Goal: Task Accomplishment & Management: Use online tool/utility

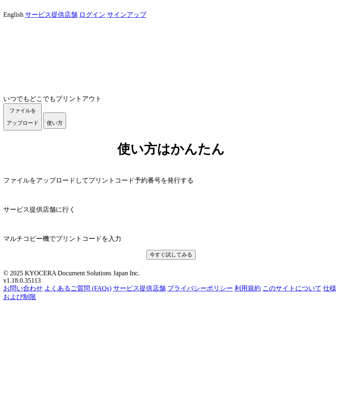
click at [105, 14] on link "ログイン" at bounding box center [92, 14] width 26 height 7
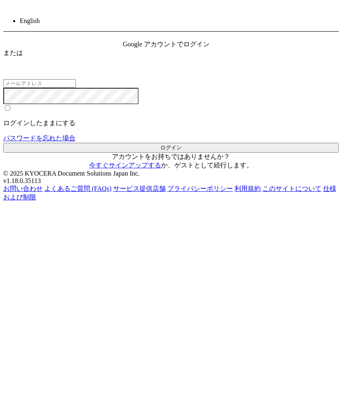
click at [76, 88] on input "email" at bounding box center [39, 83] width 73 height 9
type input "m"
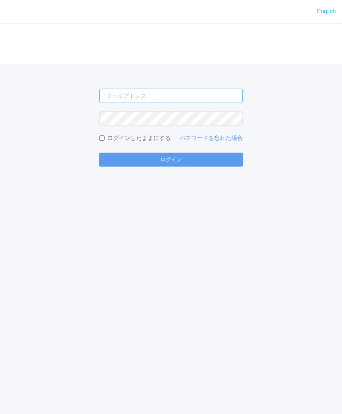
click at [216, 94] on input "email" at bounding box center [170, 96] width 143 height 14
type input "jp-atp-admin@dj.kyocera.com"
click at [210, 158] on button "ログイン" at bounding box center [170, 159] width 143 height 14
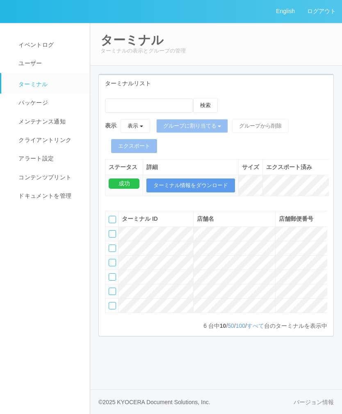
click at [40, 63] on span "ユーザー" at bounding box center [28, 63] width 25 height 7
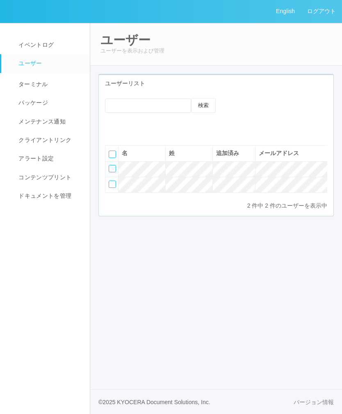
click at [114, 184] on div at bounding box center [112, 183] width 7 height 7
click at [143, 126] on icon at bounding box center [143, 126] width 0 height 0
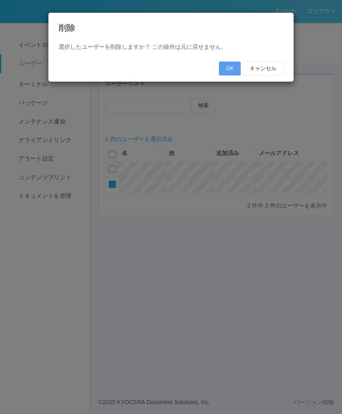
click at [226, 68] on button "OK" at bounding box center [230, 68] width 22 height 14
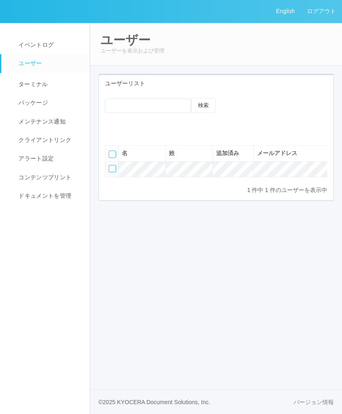
click at [323, 15] on link "ログアウト" at bounding box center [321, 11] width 41 height 23
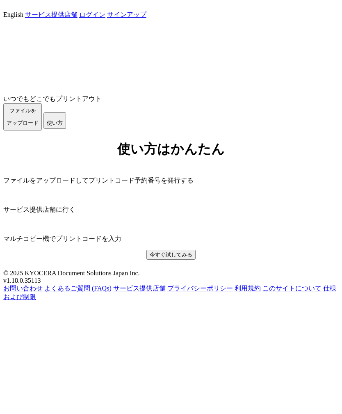
scroll to position [42, 0]
click at [39, 126] on span "ファイルを ​​アップロード" at bounding box center [23, 116] width 32 height 18
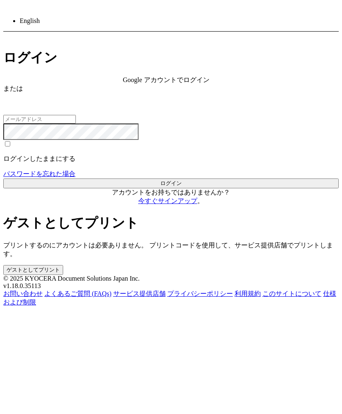
click at [175, 204] on link "今すぐサインアップ" at bounding box center [167, 200] width 59 height 7
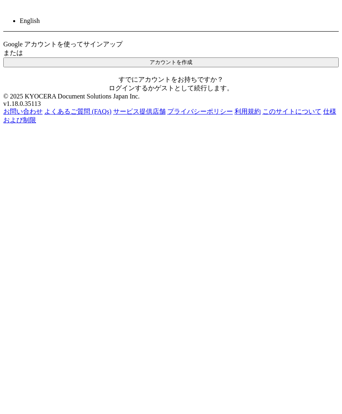
click at [214, 67] on button "アカウントを作成" at bounding box center [170, 62] width 335 height 10
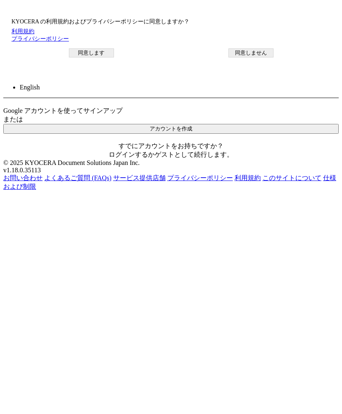
click at [114, 57] on button "同意します" at bounding box center [91, 52] width 45 height 9
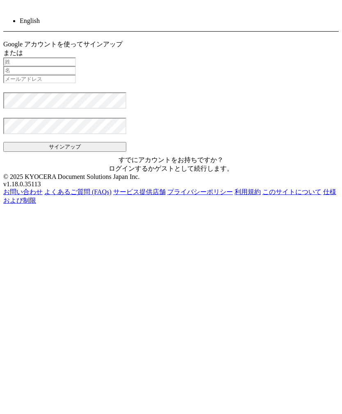
click at [76, 66] on input "text" at bounding box center [39, 61] width 73 height 9
type input "Wake"
click at [76, 75] on input "text" at bounding box center [39, 70] width 73 height 9
type input "[PERSON_NAME]"
click at [76, 83] on input "email" at bounding box center [39, 79] width 73 height 9
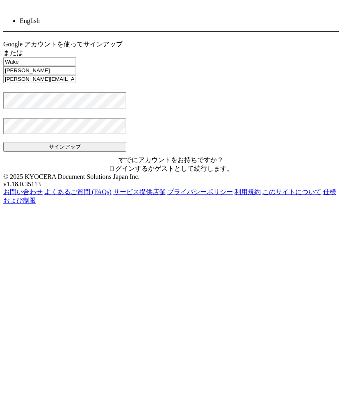
type input "[PERSON_NAME][EMAIL_ADDRESS][DOMAIN_NAME]"
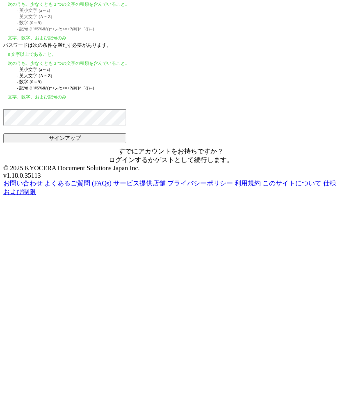
click at [202, 195] on body "English 戻る サインアップ Google アカウントを使ってサインアップ または Wake 入力できるのは文字のみです。 [PERSON_NAME] …" at bounding box center [170, 163] width 335 height 320
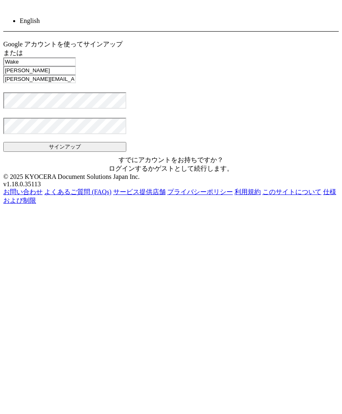
click at [126, 152] on button "サインアップ" at bounding box center [64, 147] width 123 height 10
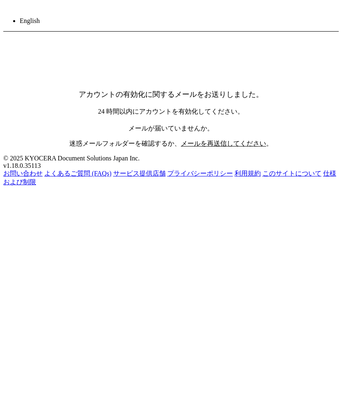
click at [16, 32] on link "戻る" at bounding box center [9, 35] width 13 height 7
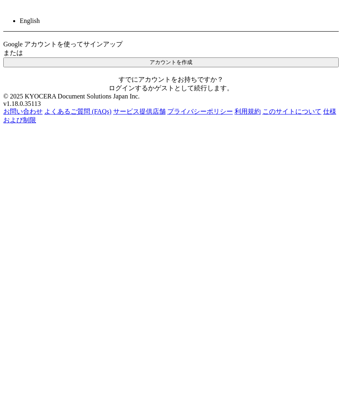
click at [16, 33] on link "戻る" at bounding box center [9, 35] width 13 height 7
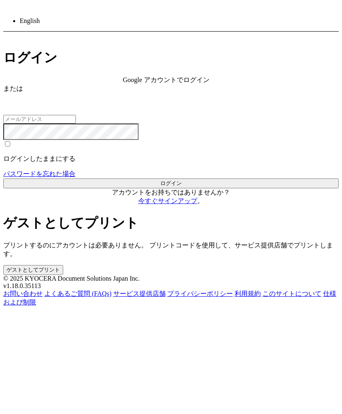
click at [76, 123] on input "email" at bounding box center [39, 119] width 73 height 9
click at [295, 218] on div "ログイン Google アカウントでログイン または 入力されたメールアドレスまたはパスワードが正しくありません。 ログインしたままにする パスワードを忘れた…" at bounding box center [170, 161] width 335 height 225
click at [76, 123] on input "email" at bounding box center [39, 119] width 73 height 9
type input "[PERSON_NAME][EMAIL_ADDRESS][DOMAIN_NAME]"
click at [207, 188] on button "ログイン" at bounding box center [170, 183] width 335 height 10
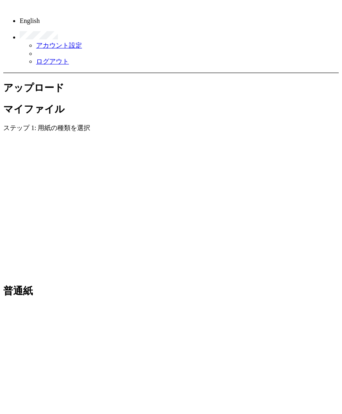
click at [8, 9] on img at bounding box center [8, 9] width 0 height 0
click at [318, 25] on link at bounding box center [177, 32] width 314 height 15
click at [90, 124] on span "ステップ 1: 用紙の種類を選択" at bounding box center [46, 127] width 87 height 7
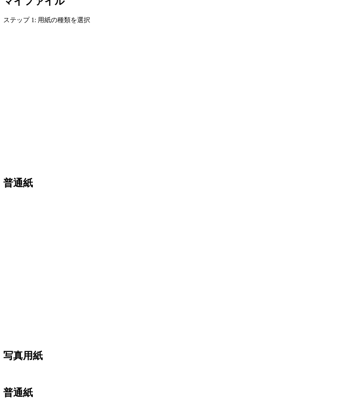
scroll to position [108, 0]
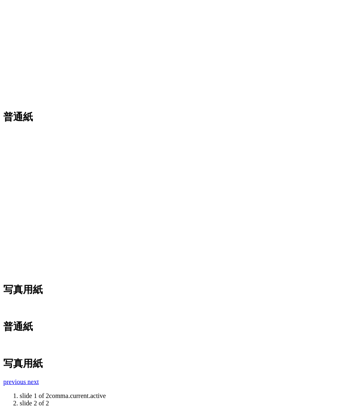
scroll to position [183, 0]
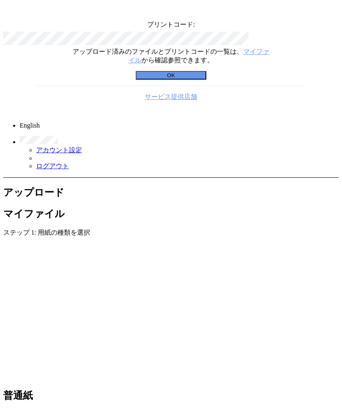
click at [178, 80] on button "OK" at bounding box center [171, 75] width 70 height 9
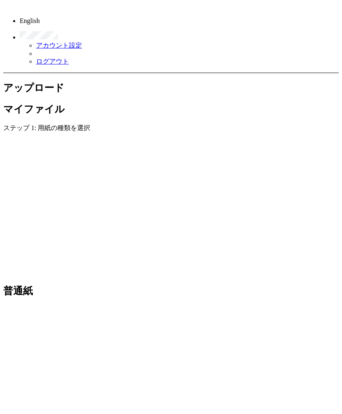
click at [256, 81] on div "アップロード マイファイル" at bounding box center [170, 98] width 335 height 34
click at [82, 42] on link "アカウント設定" at bounding box center [59, 45] width 46 height 7
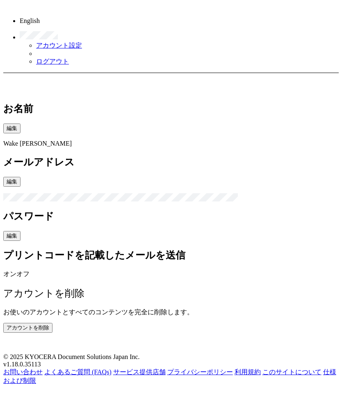
click at [3, 271] on small at bounding box center [3, 274] width 0 height 6
click at [16, 73] on link "戻る" at bounding box center [9, 76] width 13 height 7
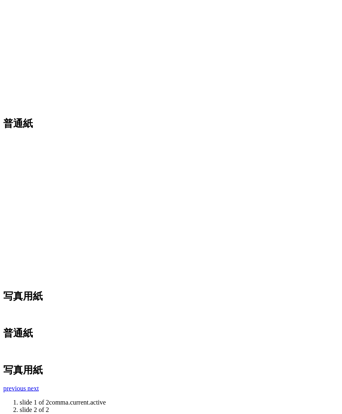
scroll to position [168, 0]
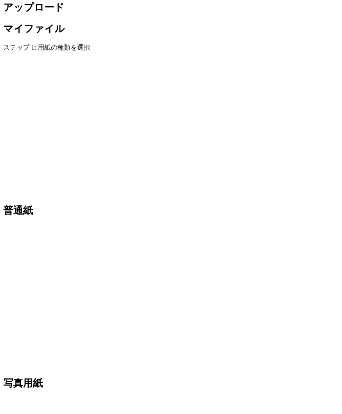
scroll to position [0, 0]
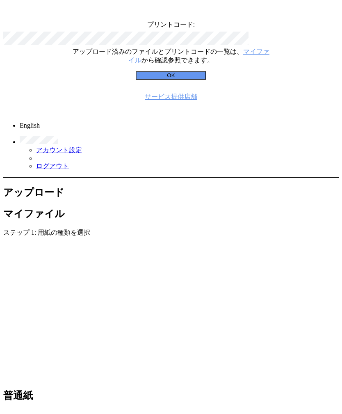
click at [181, 80] on button "OK" at bounding box center [171, 75] width 70 height 9
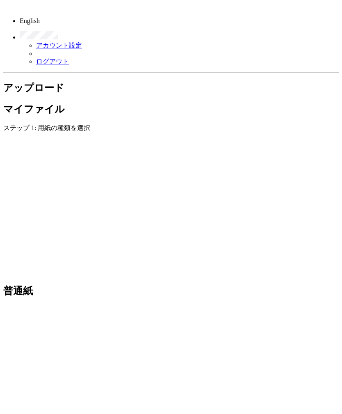
click at [140, 102] on h2 "マイファイル" at bounding box center [170, 108] width 335 height 13
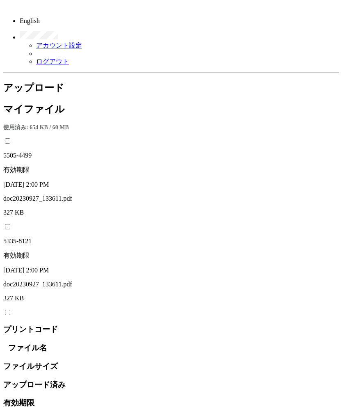
click at [5, 413] on input "checkbox" at bounding box center [7, 419] width 5 height 5
checkbox input "true"
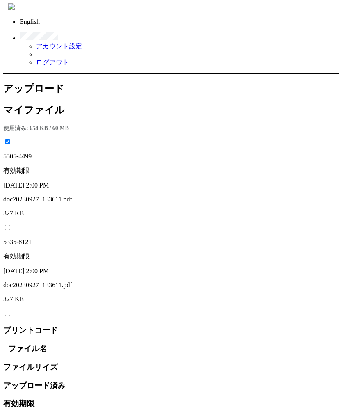
click at [3, 138] on icon at bounding box center [3, 138] width 0 height 0
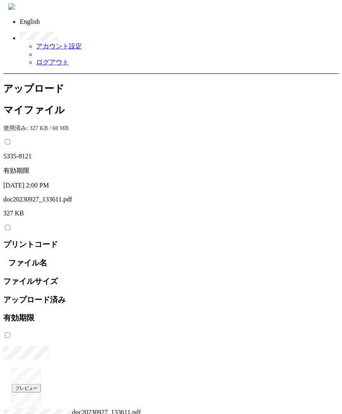
click at [62, 82] on div "アップロード" at bounding box center [170, 88] width 335 height 13
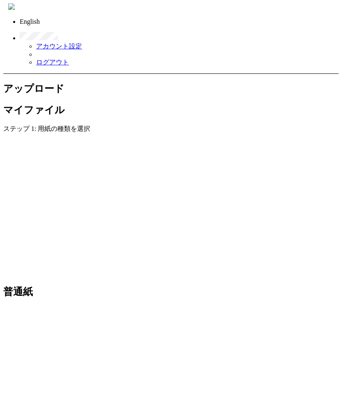
click at [15, 3] on img at bounding box center [11, 6] width 7 height 7
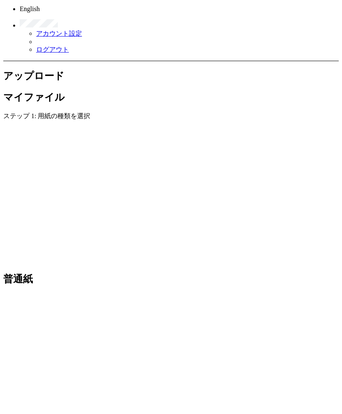
click at [69, 51] on link "ログアウト" at bounding box center [52, 49] width 33 height 7
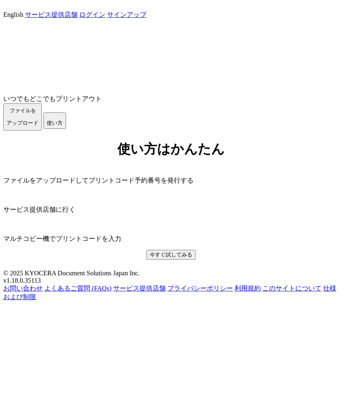
click at [42, 130] on button "ファイルを ​​アップロード" at bounding box center [22, 116] width 39 height 27
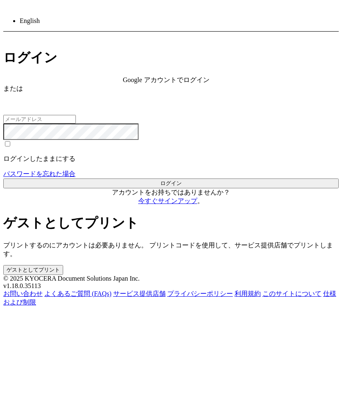
scroll to position [54, 0]
click at [63, 275] on button "ゲストとしてプリント" at bounding box center [33, 270] width 60 height 10
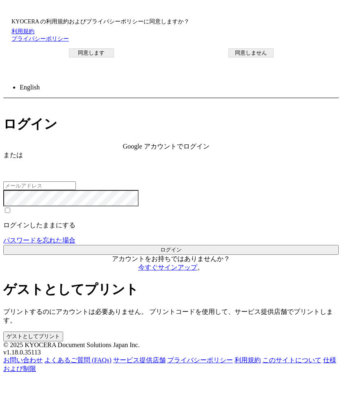
click at [114, 57] on button "同意します" at bounding box center [91, 52] width 45 height 9
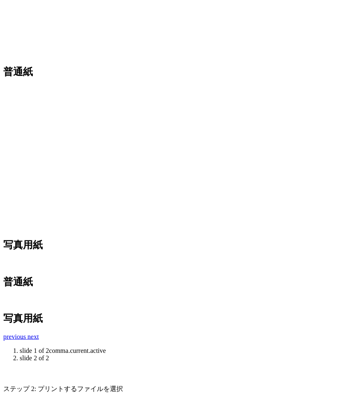
scroll to position [136, 0]
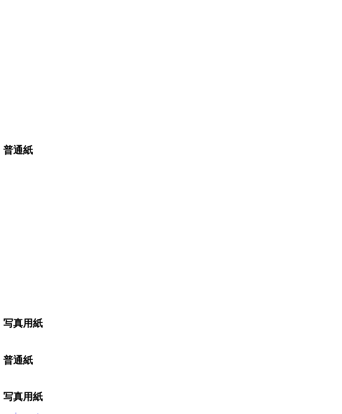
scroll to position [0, 0]
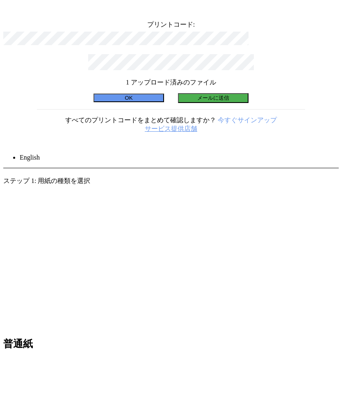
click at [210, 103] on button "メールに送信" at bounding box center [213, 98] width 70 height 10
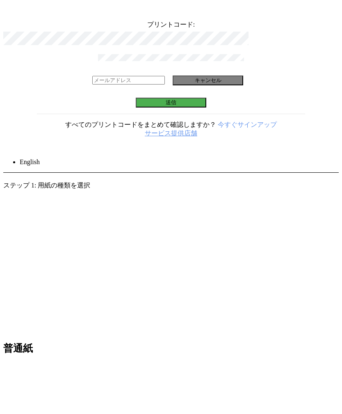
click at [165, 84] on input "email" at bounding box center [128, 80] width 73 height 9
type input "[PERSON_NAME][EMAIL_ADDRESS][DOMAIN_NAME]"
click at [206, 107] on button "送信" at bounding box center [171, 103] width 70 height 10
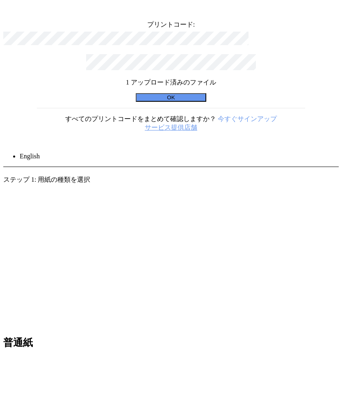
click at [193, 102] on button "OK" at bounding box center [171, 97] width 70 height 9
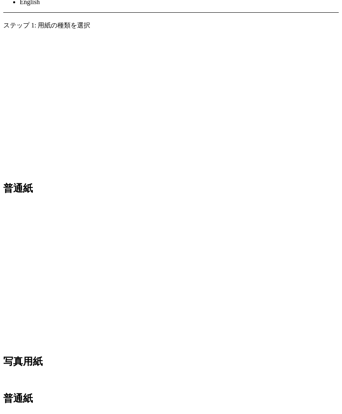
scroll to position [183, 0]
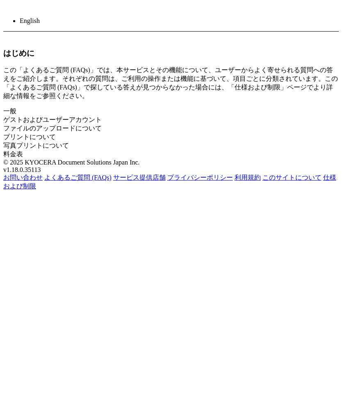
click at [25, 94] on div "はじめに この「よくあるご質問 (FAQs)」では、本サービスとその機能について、ユーザーからよく寄せられる質問への答えをご紹介します。それぞれの質問は、ご利…" at bounding box center [170, 103] width 335 height 111
click at [16, 107] on link "一般" at bounding box center [9, 110] width 13 height 7
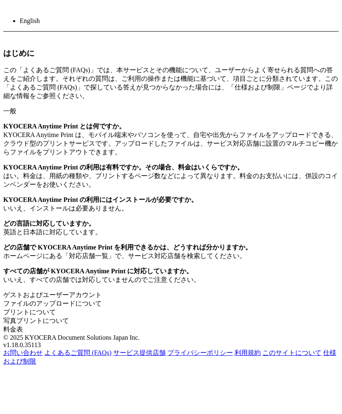
click at [72, 291] on link "ゲストおよびユーザーアカウント" at bounding box center [52, 294] width 98 height 7
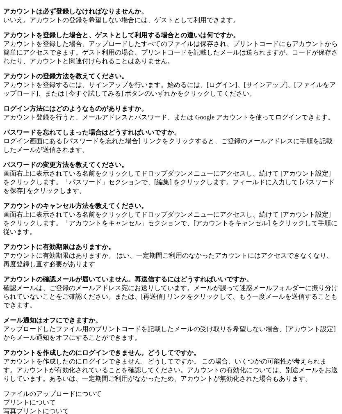
scroll to position [334, 0]
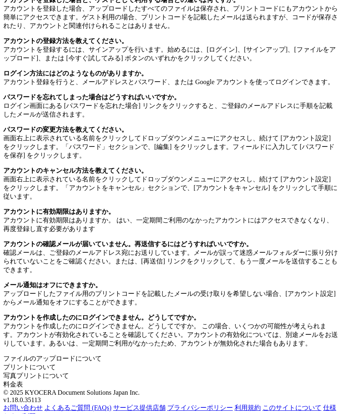
click at [75, 355] on link "ファイルのアップロードについて" at bounding box center [52, 358] width 98 height 7
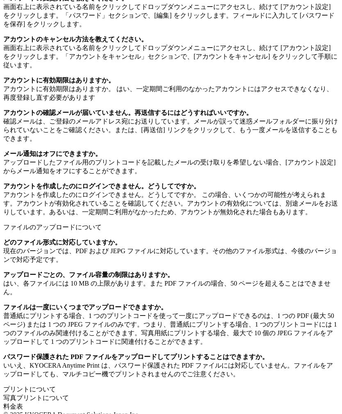
scroll to position [466, 0]
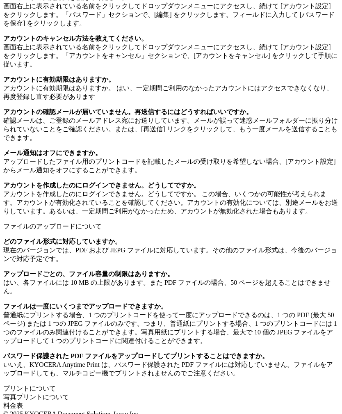
click at [51, 384] on link "プリントについて" at bounding box center [29, 387] width 52 height 7
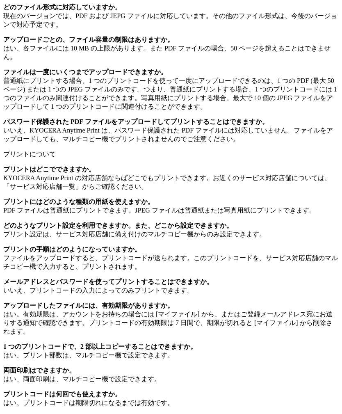
scroll to position [804, 0]
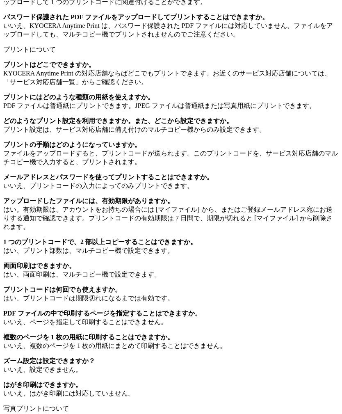
click at [55, 405] on link "写真プリントについて" at bounding box center [36, 408] width 66 height 7
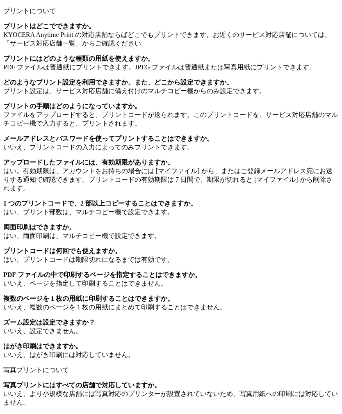
scroll to position [857, 0]
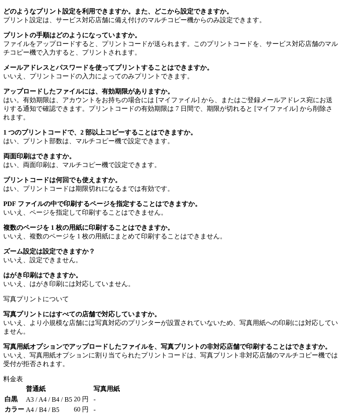
scroll to position [949, 0]
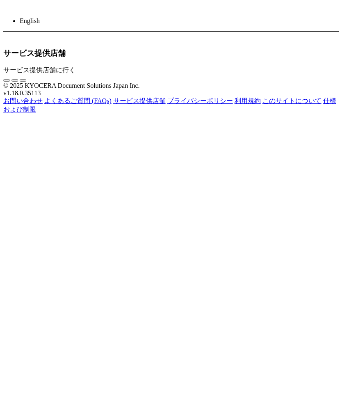
click at [187, 104] on link "プライバシーポリシー" at bounding box center [200, 100] width 66 height 7
click at [234, 104] on link "利用規約" at bounding box center [247, 100] width 26 height 7
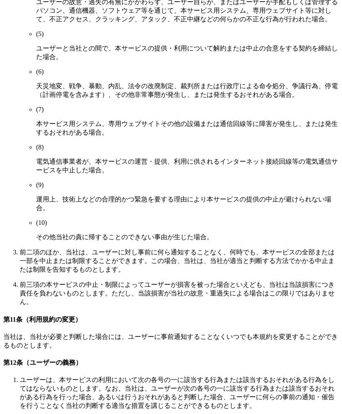
scroll to position [1815, 0]
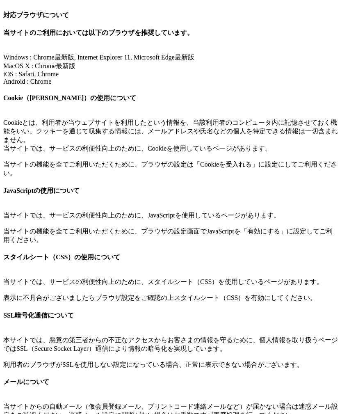
scroll to position [71, 0]
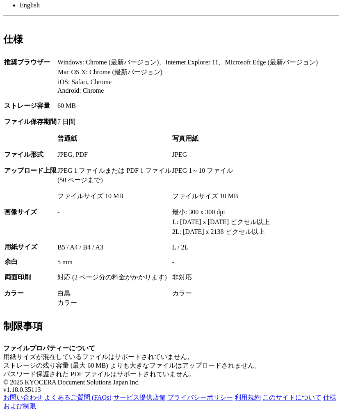
scroll to position [23, 0]
